Goal: Find specific page/section: Find specific page/section

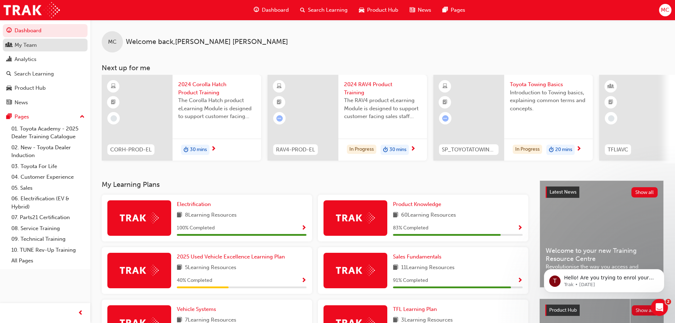
click at [24, 46] on div "My Team" at bounding box center [26, 45] width 22 height 8
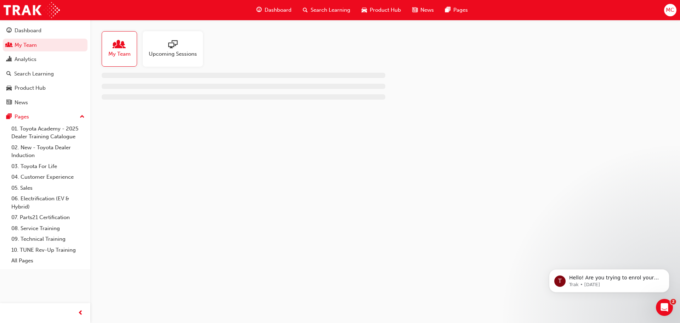
click at [115, 46] on div at bounding box center [119, 45] width 22 height 10
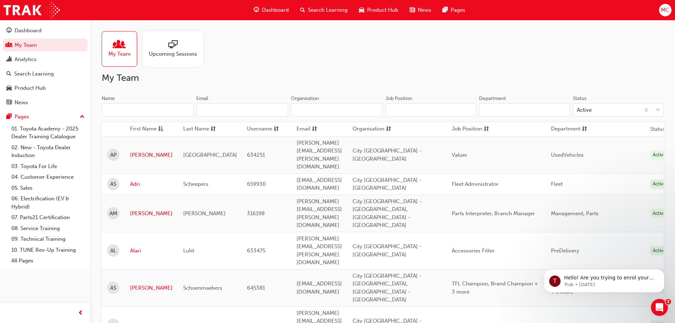
click at [114, 104] on input "Name" at bounding box center [148, 109] width 92 height 13
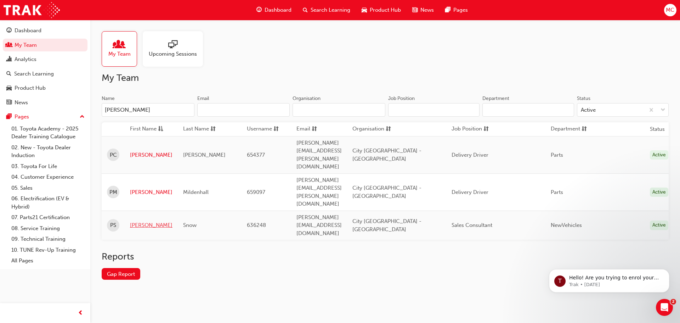
type input "[PERSON_NAME]"
click at [140, 221] on link "[PERSON_NAME]" at bounding box center [151, 225] width 43 height 8
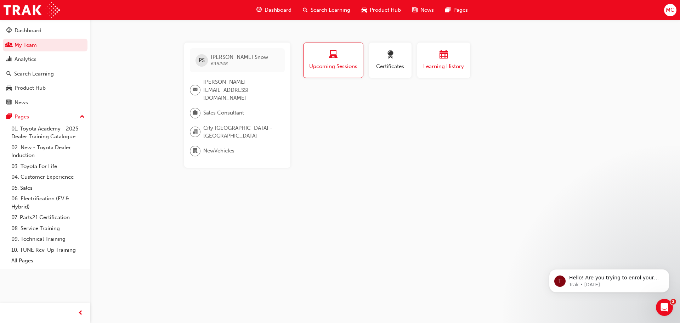
click at [434, 55] on div "button" at bounding box center [444, 55] width 43 height 11
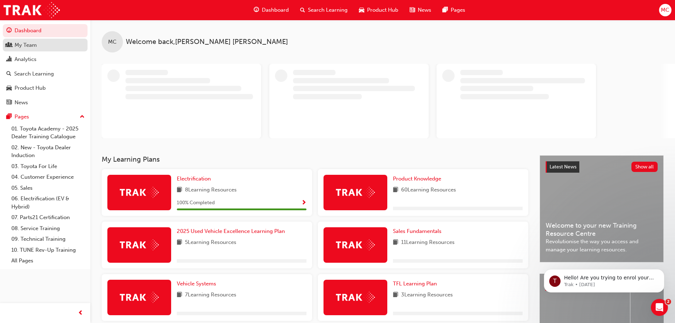
click at [27, 48] on div "My Team" at bounding box center [26, 45] width 22 height 8
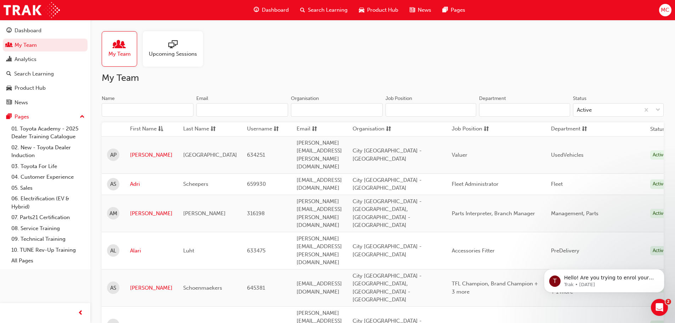
click at [124, 48] on span "people-icon" at bounding box center [119, 45] width 9 height 10
click at [116, 113] on input "Name" at bounding box center [148, 109] width 92 height 13
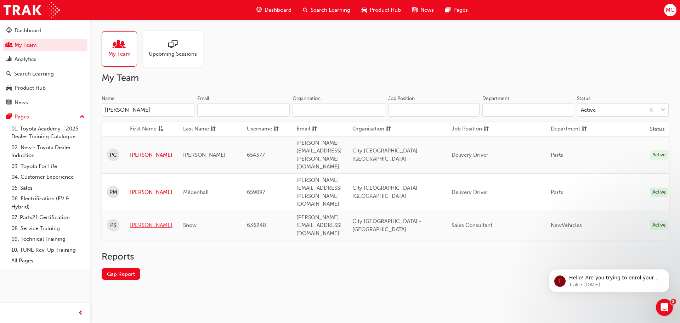
type input "[PERSON_NAME]"
click at [136, 221] on link "[PERSON_NAME]" at bounding box center [151, 225] width 43 height 8
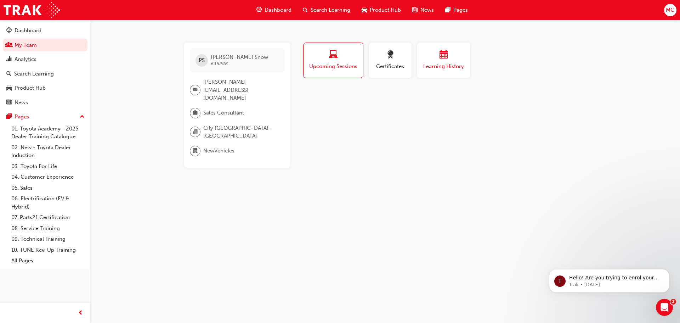
click at [440, 61] on div "Learning History" at bounding box center [444, 60] width 43 height 20
